Goal: Task Accomplishment & Management: Complete application form

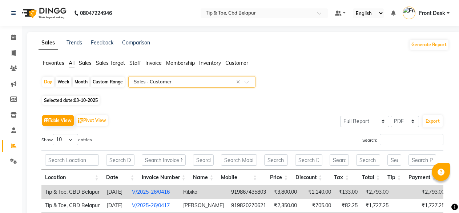
select select "full_report"
select select "pdf"
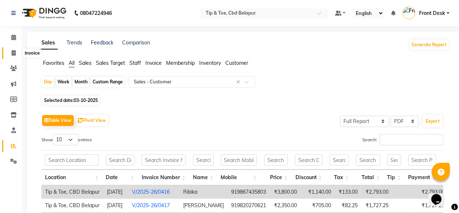
click at [17, 51] on span at bounding box center [13, 53] width 13 height 8
select select "5812"
select select "service"
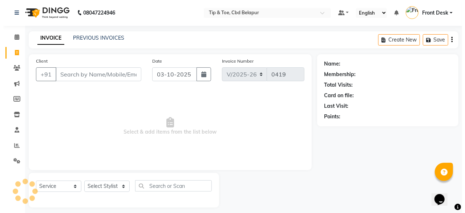
scroll to position [5, 0]
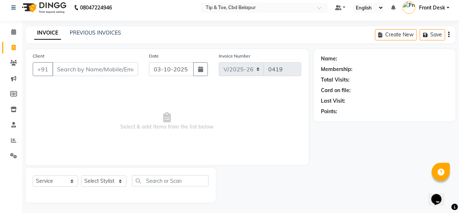
click at [77, 67] on input "Client" at bounding box center [95, 69] width 86 height 14
type input "8976181321"
click at [117, 65] on span "Add Client" at bounding box center [119, 68] width 29 height 7
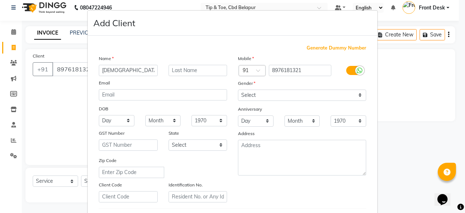
type input "VAISHNAVI"
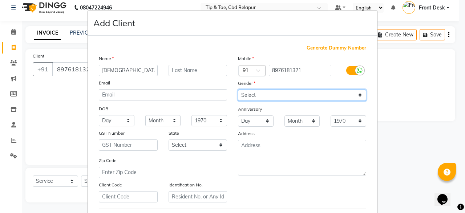
click at [313, 89] on select "Select Male Female Other Prefer Not To Say" at bounding box center [302, 94] width 128 height 11
select select "female"
click at [238, 89] on select "Select Male Female Other Prefer Not To Say" at bounding box center [302, 94] width 128 height 11
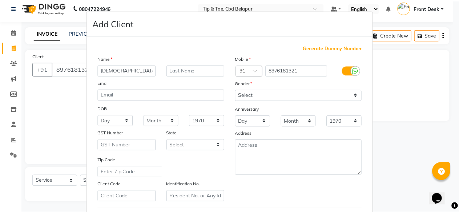
scroll to position [121, 0]
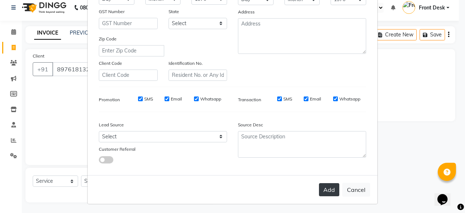
click at [329, 186] on button "Add" at bounding box center [329, 189] width 20 height 13
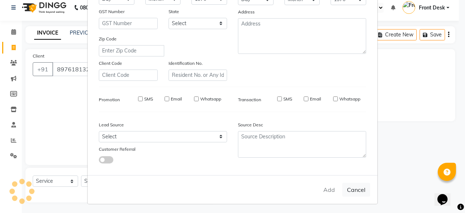
select select
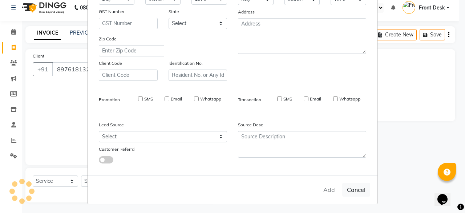
select select
checkbox input "false"
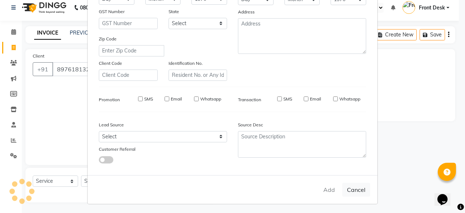
checkbox input "false"
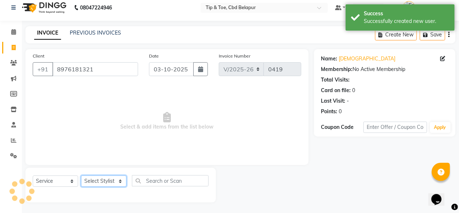
click at [102, 178] on select "Select Stylist Dhanashree Front Desk monish priyanka Sheetal Sheetal Sachdev Th…" at bounding box center [103, 180] width 45 height 11
select select "40373"
click at [81, 175] on select "Select Stylist Dhanashree Front Desk monish priyanka Sheetal Sheetal Sachdev Th…" at bounding box center [103, 180] width 45 height 11
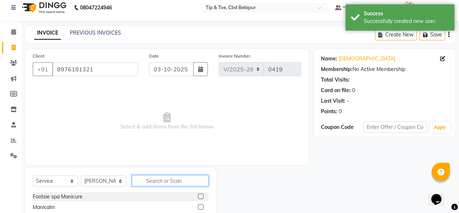
click at [156, 182] on input "text" at bounding box center [170, 180] width 77 height 11
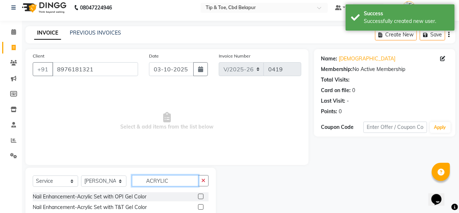
type input "ACRYLIC"
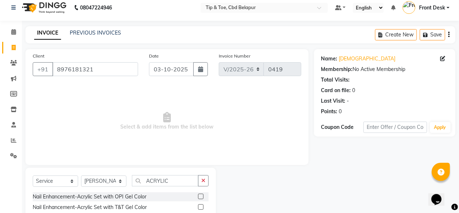
click at [198, 205] on label at bounding box center [200, 206] width 5 height 5
click at [198, 205] on input "checkbox" at bounding box center [200, 207] width 5 height 5
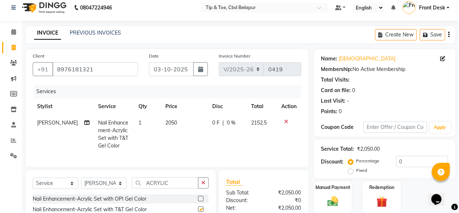
checkbox input "false"
click at [174, 188] on input "ACRYLIC" at bounding box center [165, 182] width 67 height 11
type input "A"
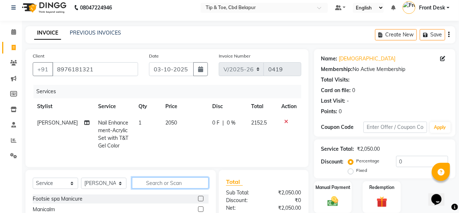
scroll to position [87, 0]
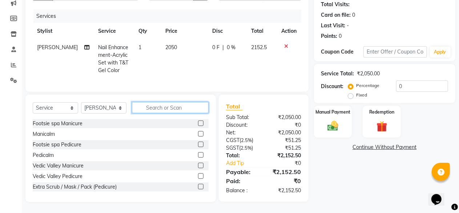
click at [153, 103] on input "text" at bounding box center [170, 107] width 77 height 11
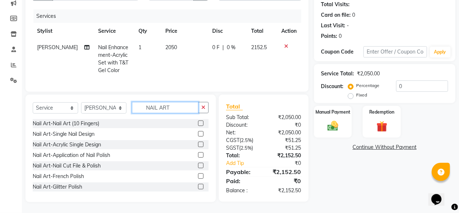
type input "NAIL ART"
click at [198, 123] on label at bounding box center [200, 122] width 5 height 5
click at [198, 123] on input "checkbox" at bounding box center [200, 123] width 5 height 5
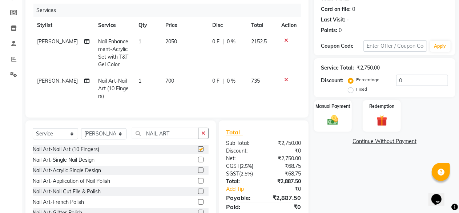
checkbox input "false"
click at [335, 122] on img at bounding box center [333, 119] width 19 height 13
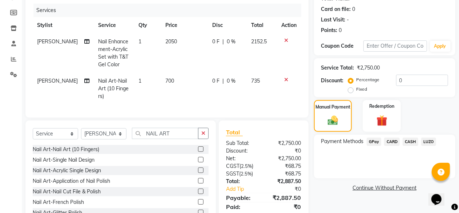
click at [378, 140] on span "GPay" at bounding box center [374, 141] width 15 height 8
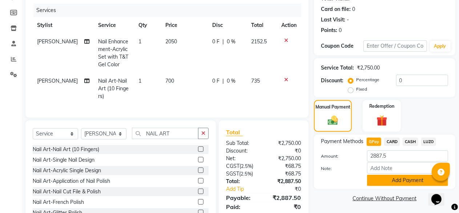
click at [387, 181] on button "Add Payment" at bounding box center [407, 179] width 81 height 11
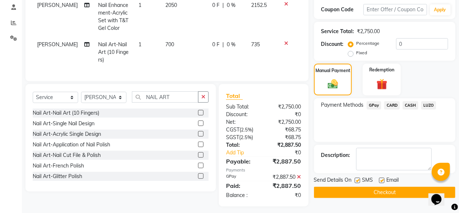
scroll to position [132, 0]
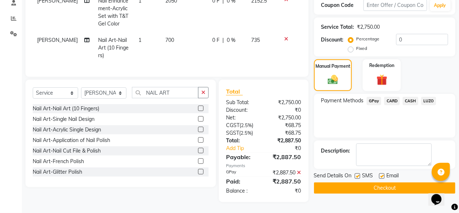
click at [370, 182] on button "Checkout" at bounding box center [384, 187] width 141 height 11
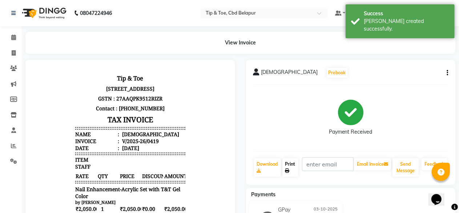
click at [288, 165] on link "Print" at bounding box center [290, 167] width 16 height 19
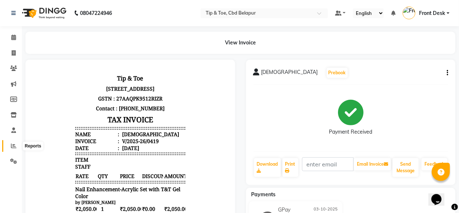
click at [11, 144] on icon at bounding box center [13, 145] width 5 height 5
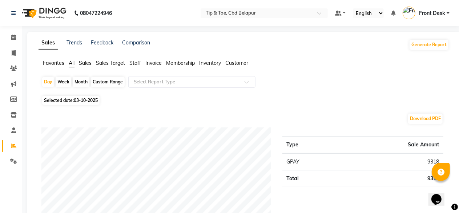
click at [136, 62] on span "Staff" at bounding box center [135, 63] width 12 height 7
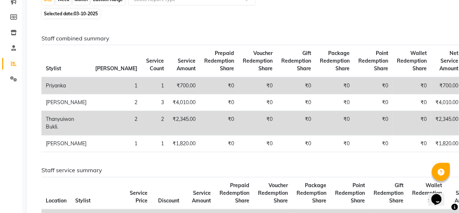
scroll to position [87, 0]
